Goal: Information Seeking & Learning: Learn about a topic

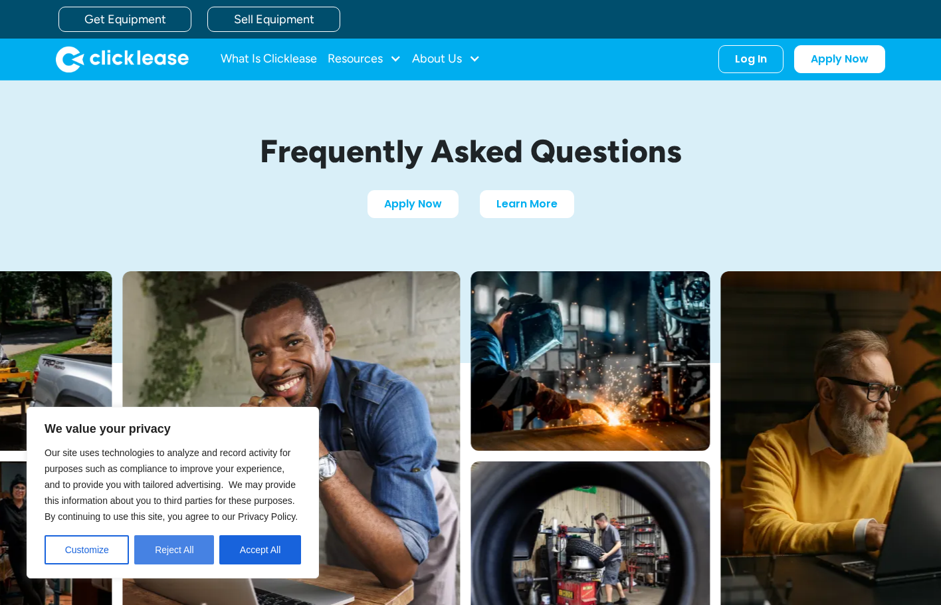
click at [160, 545] on button "Reject All" at bounding box center [174, 549] width 80 height 29
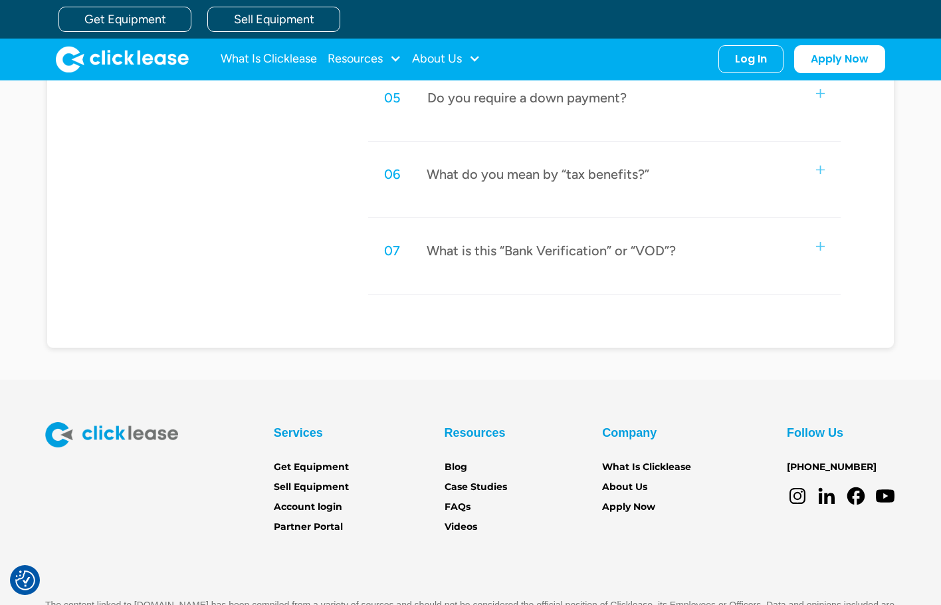
scroll to position [959, 0]
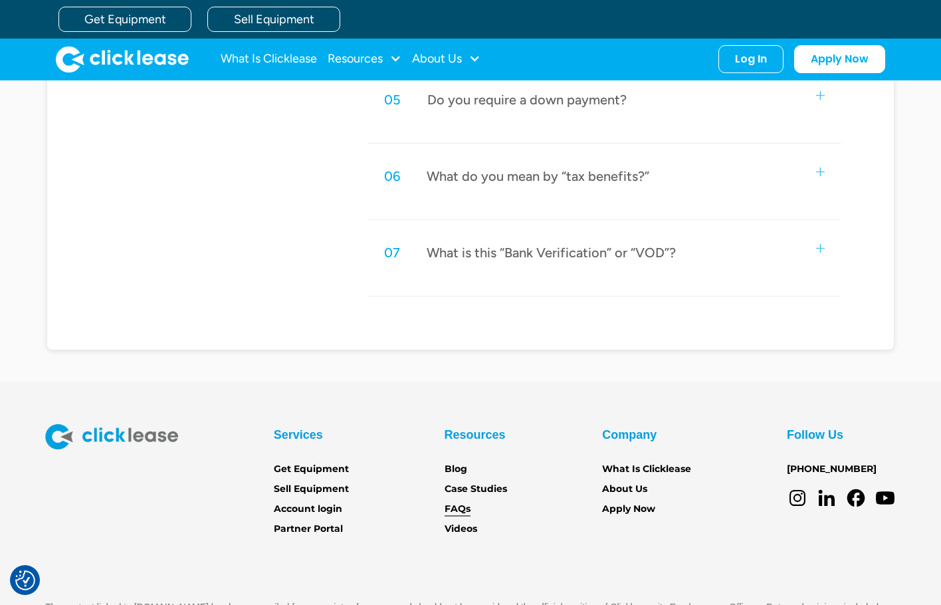
click at [454, 504] on link "FAQs" at bounding box center [457, 509] width 26 height 15
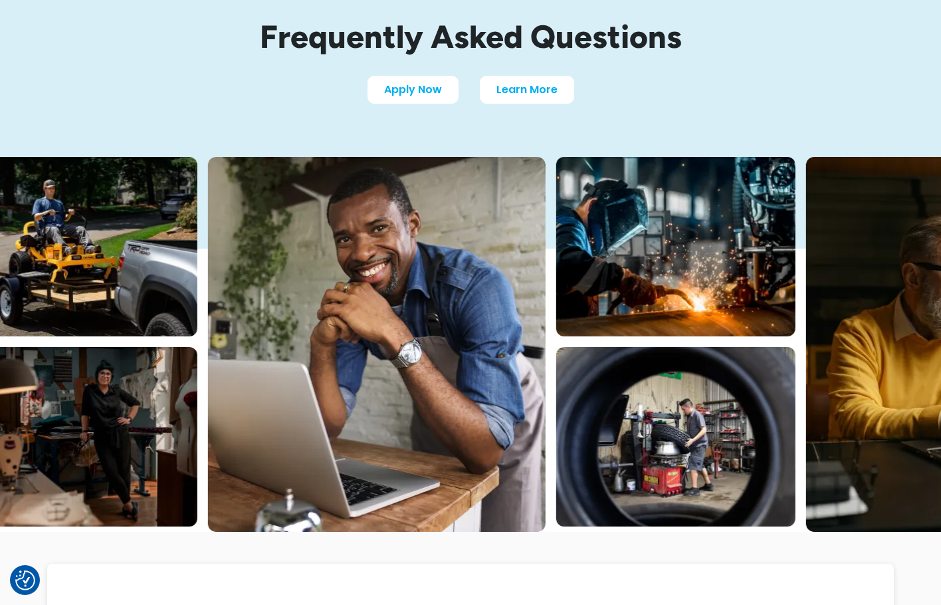
scroll to position [160, 0]
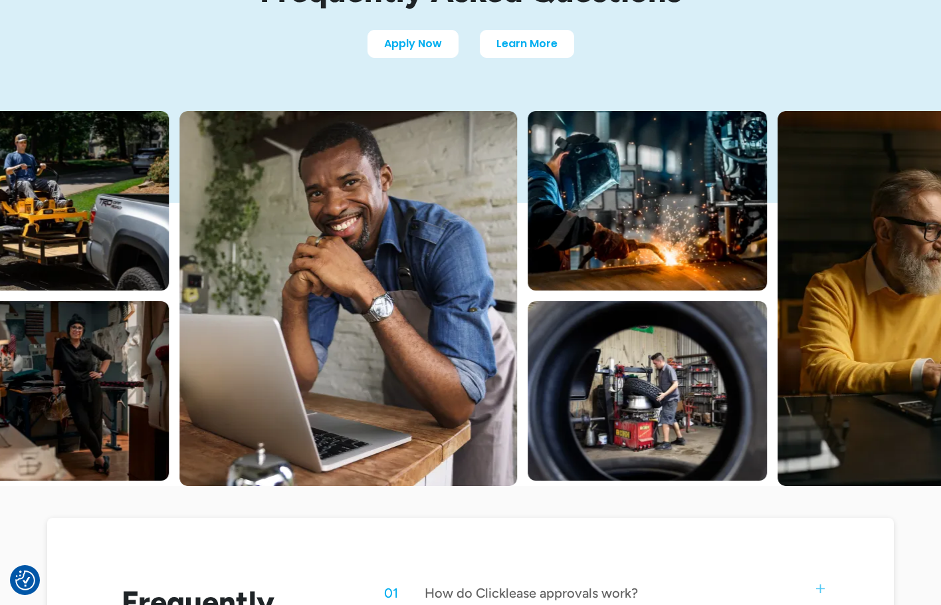
click at [527, 64] on div "Frequently Asked Questions Apply Now Learn More" at bounding box center [470, 15] width 850 height 191
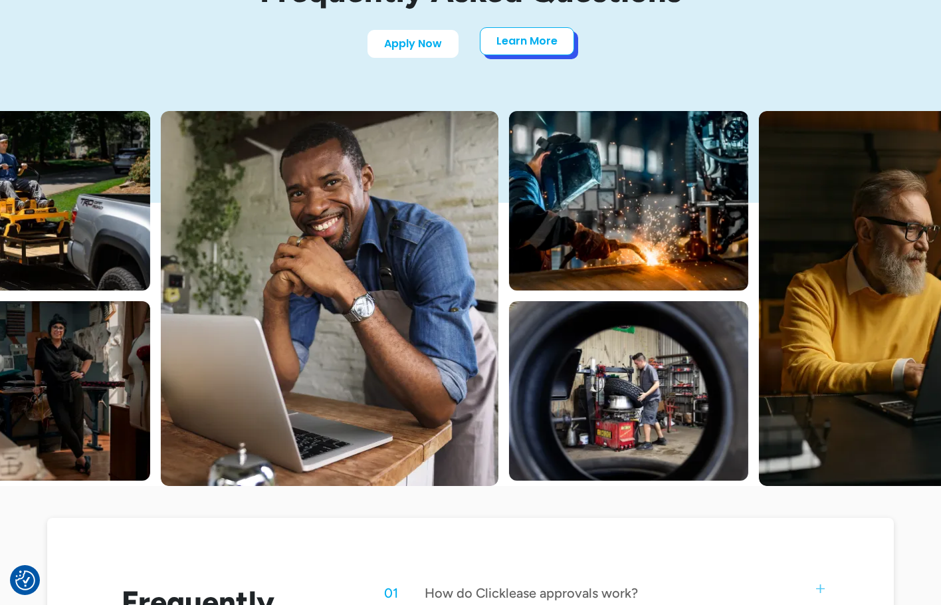
click at [527, 49] on link "Learn More" at bounding box center [527, 41] width 94 height 28
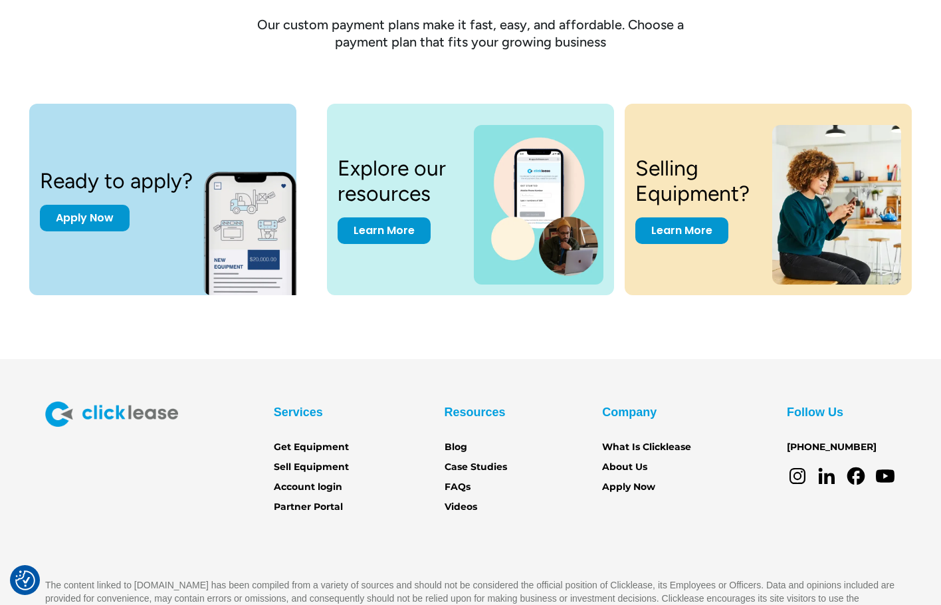
scroll to position [1725, 0]
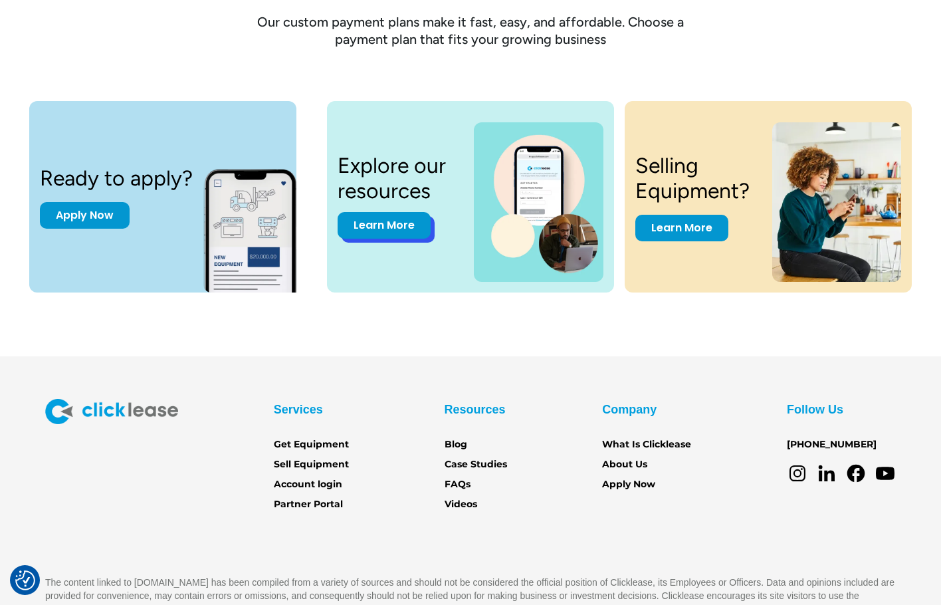
click at [377, 233] on link "Learn More" at bounding box center [383, 225] width 93 height 27
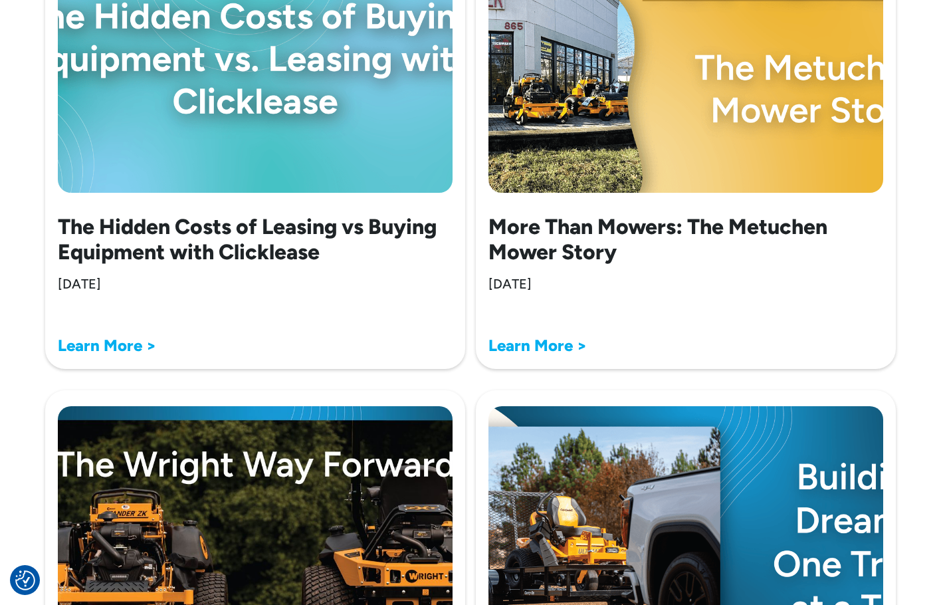
scroll to position [684, 0]
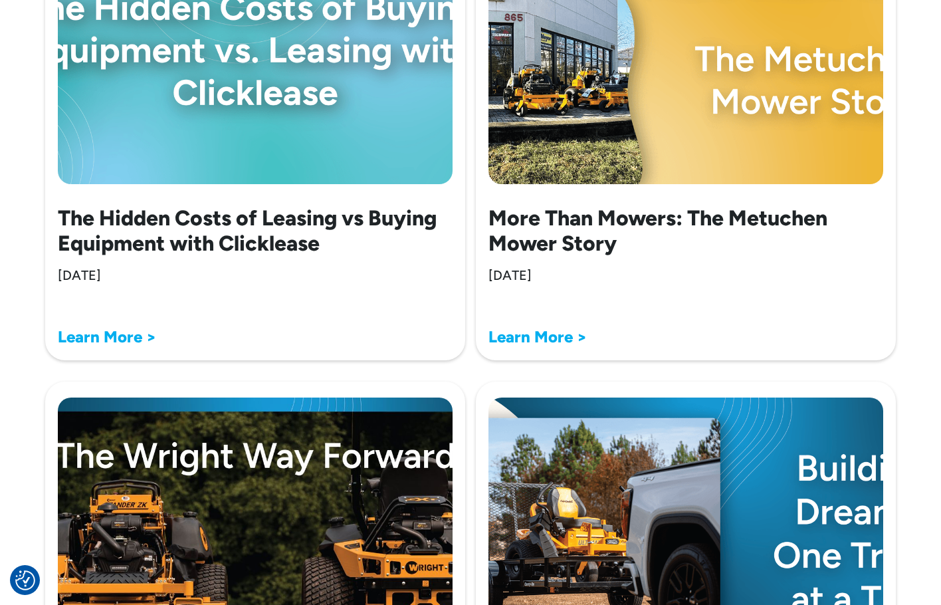
click at [91, 337] on strong "Learn More >" at bounding box center [107, 336] width 98 height 19
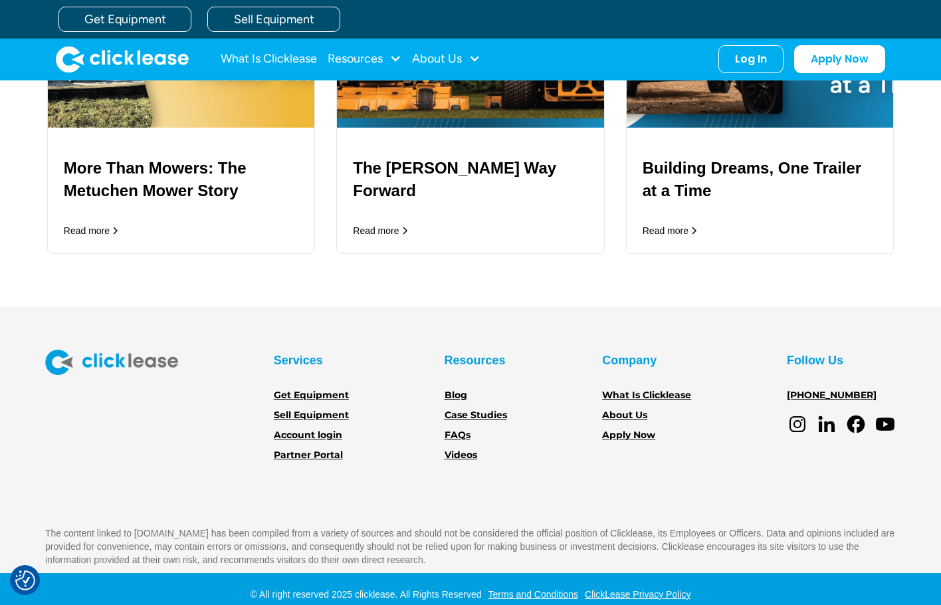
scroll to position [3051, 0]
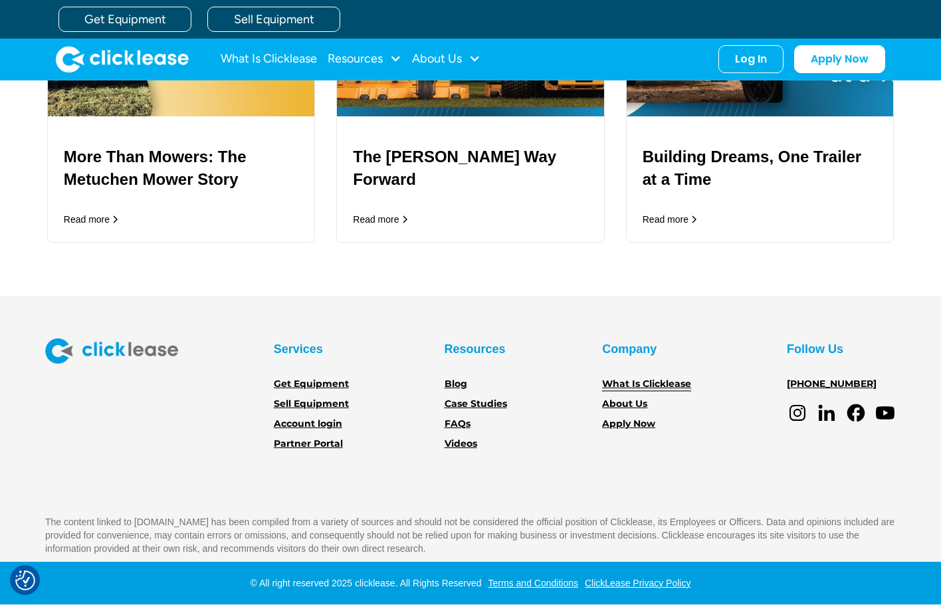
click at [624, 383] on link "What Is Clicklease" at bounding box center [646, 384] width 89 height 15
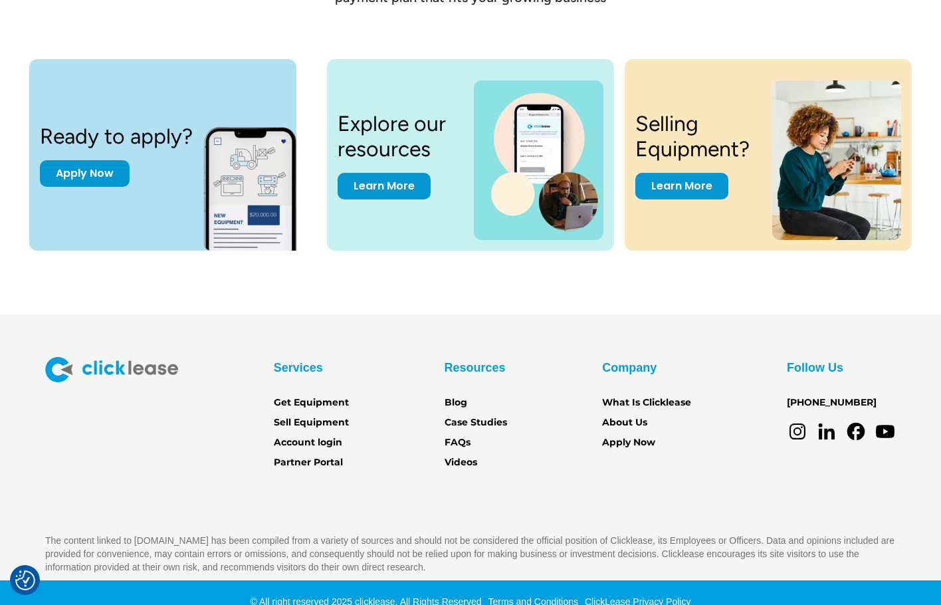
scroll to position [1786, 0]
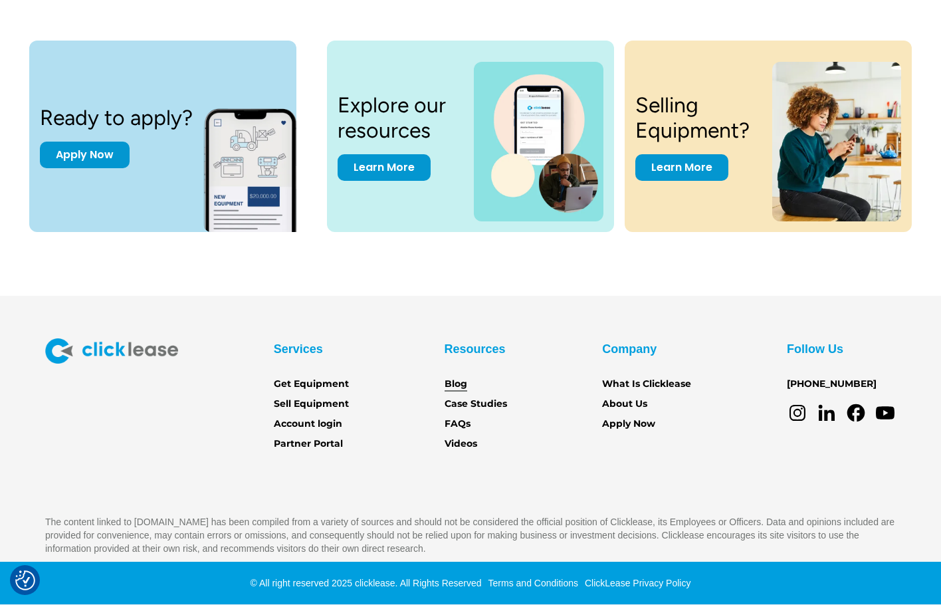
click at [450, 383] on link "Blog" at bounding box center [455, 384] width 23 height 15
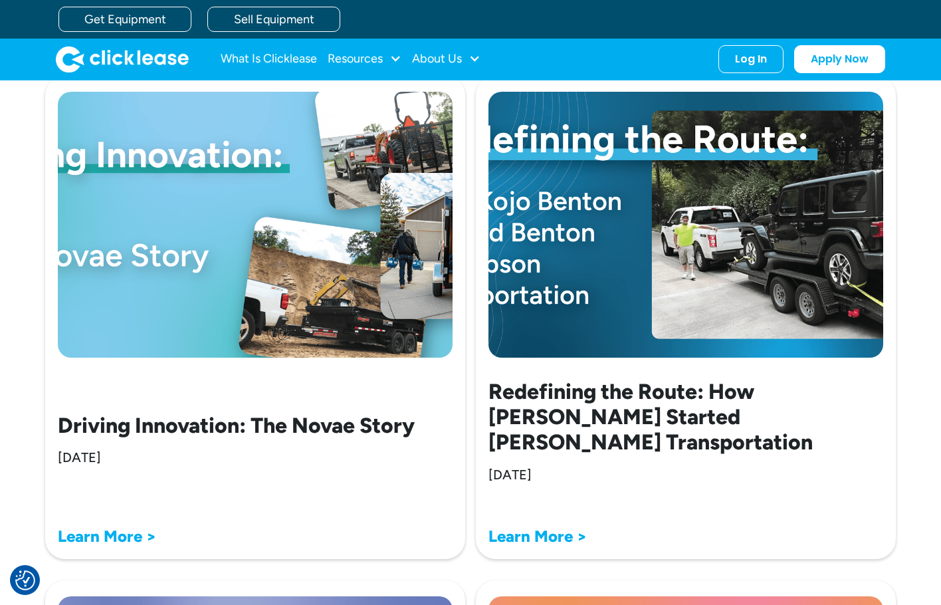
scroll to position [1032, 0]
